Goal: Task Accomplishment & Management: Use online tool/utility

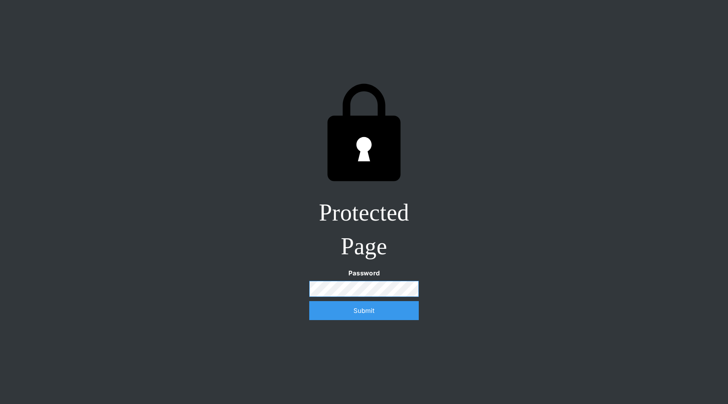
click at [309, 301] on input "Submit" at bounding box center [364, 310] width 110 height 19
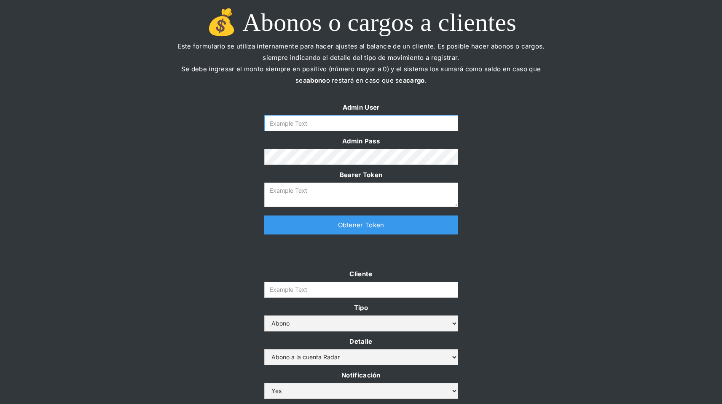
click at [388, 117] on input "Form" at bounding box center [361, 123] width 194 height 16
type input "[EMAIL_ADDRESS][DOMAIN_NAME]"
click at [358, 221] on link "Obtener Token" at bounding box center [361, 224] width 194 height 19
type textarea "eyJhbGciOiJSUzI1NiIsInR5cCI6IkpXVCJ9.eyJkYXRhIjp7ImlkIjoieW9uZ3NhbkBzb21vc3JhZG…"
click at [118, 54] on div "💰 Abonos o cargos a clientes Este formulario se utiliza internamente para hacer…" at bounding box center [361, 51] width 722 height 102
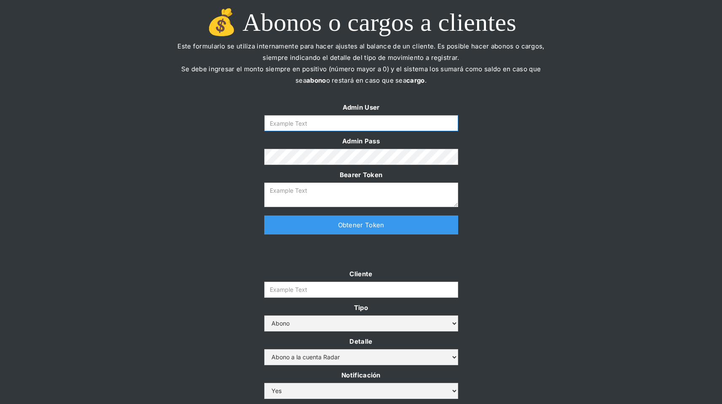
click at [345, 125] on input "Form" at bounding box center [361, 123] width 194 height 16
type input "[EMAIL_ADDRESS][DOMAIN_NAME]"
click at [356, 221] on link "Obtener Token" at bounding box center [361, 224] width 194 height 19
type textarea "[SECURITY_DATA]"
click at [303, 298] on form "Cliente Tipo Abono Cargo Detalle Abono a la cuenta Radar Devolución por altos m…" at bounding box center [361, 350] width 194 height 164
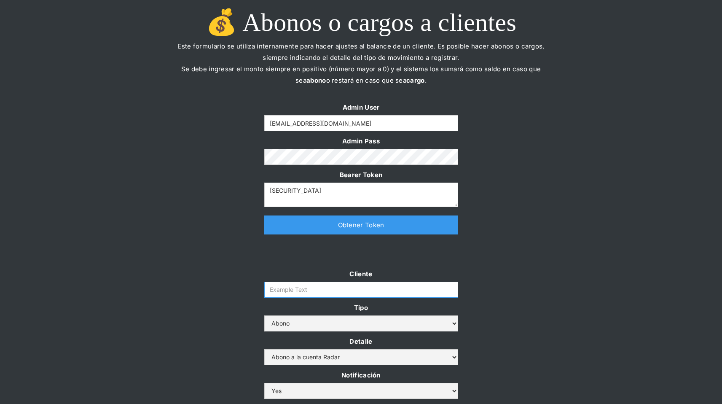
click at [311, 290] on input "Cliente" at bounding box center [361, 290] width 194 height 16
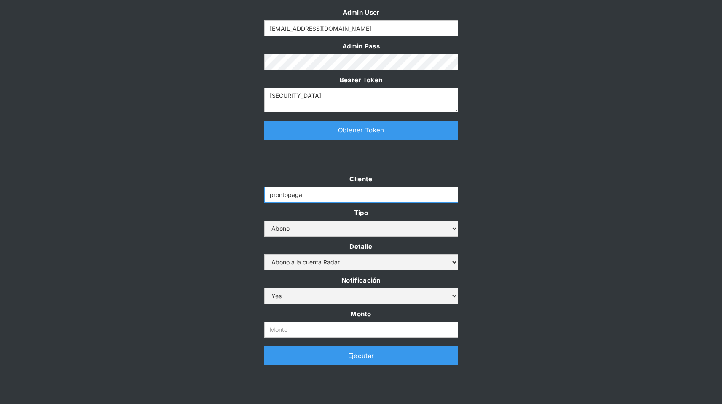
scroll to position [149, 0]
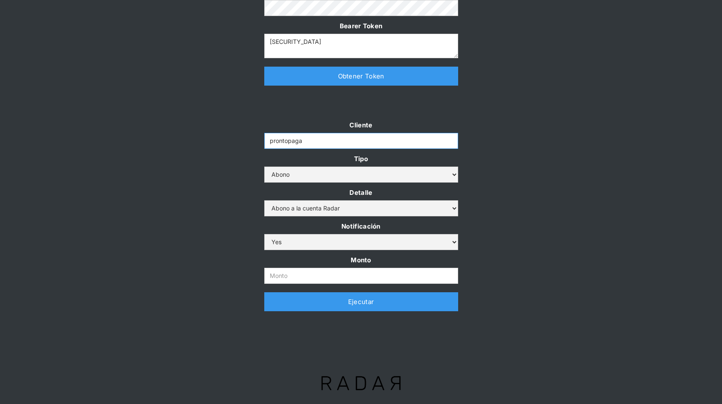
type input "prontopaga"
click at [312, 273] on input "Monto" at bounding box center [361, 276] width 194 height 16
paste input "$1,000,000,000"
type input "1.000.000.000"
click at [223, 271] on div "Cliente prontopaga Tipo Abono Cargo Detalle Abono a la cuenta Radar Devolución …" at bounding box center [361, 219] width 722 height 200
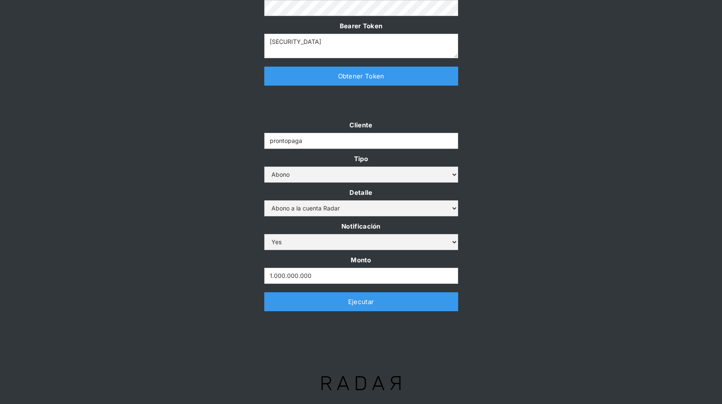
click at [361, 303] on link "Ejecutar" at bounding box center [361, 301] width 194 height 19
